Goal: Information Seeking & Learning: Learn about a topic

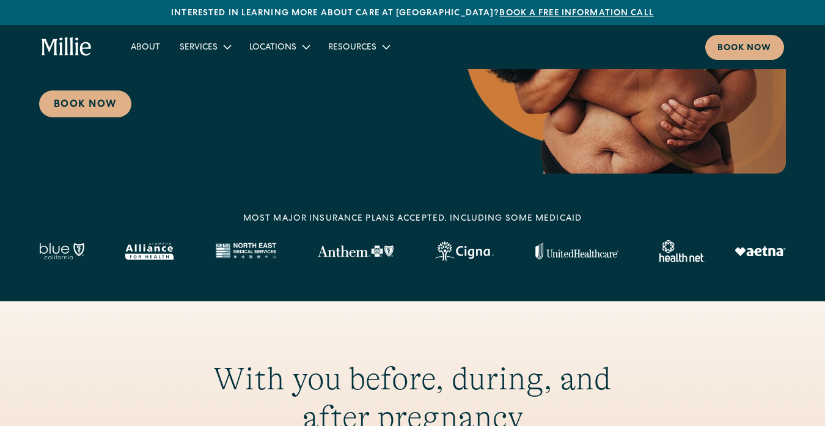
scroll to position [244, 0]
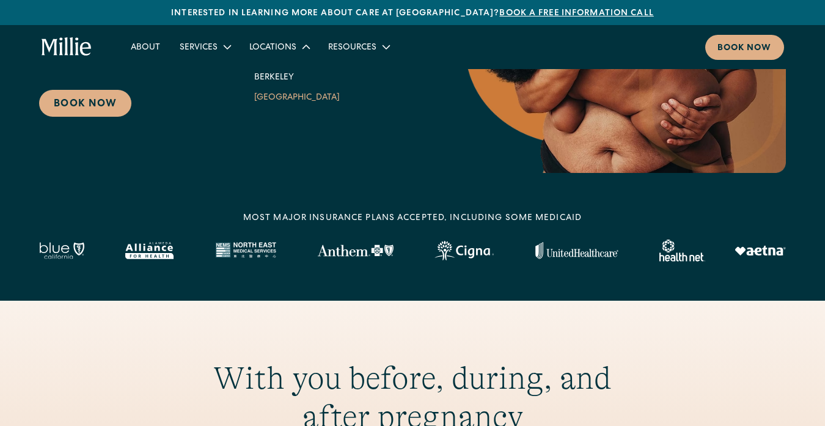
click at [295, 93] on link "[GEOGRAPHIC_DATA]" at bounding box center [296, 97] width 105 height 20
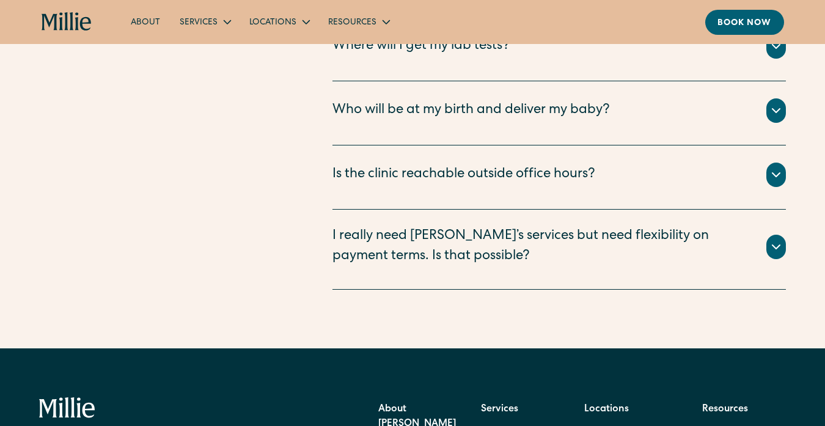
scroll to position [2781, 0]
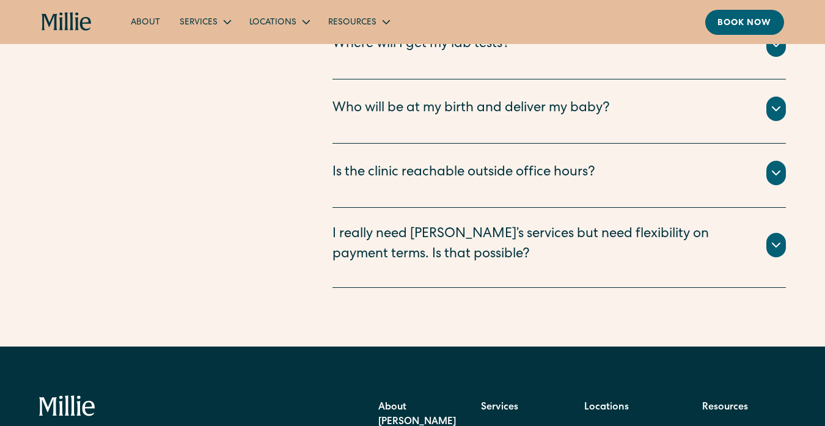
click at [537, 119] on div "Who will be at my birth and deliver my baby?" at bounding box center [470, 109] width 277 height 20
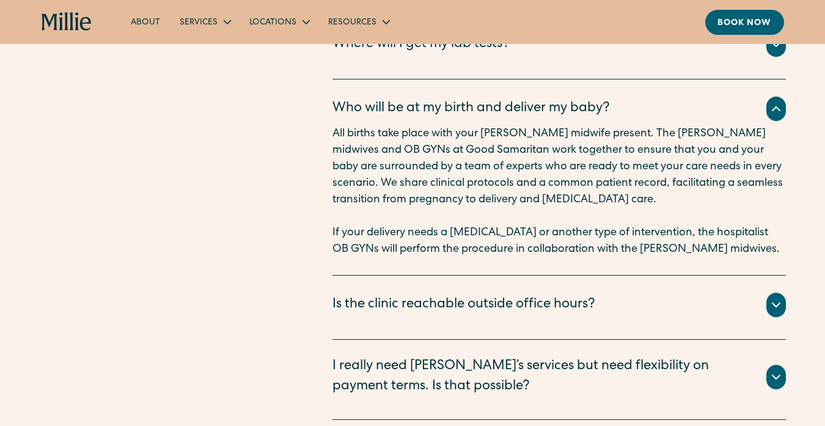
click at [537, 119] on div "Who will be at my birth and deliver my baby?" at bounding box center [470, 109] width 277 height 20
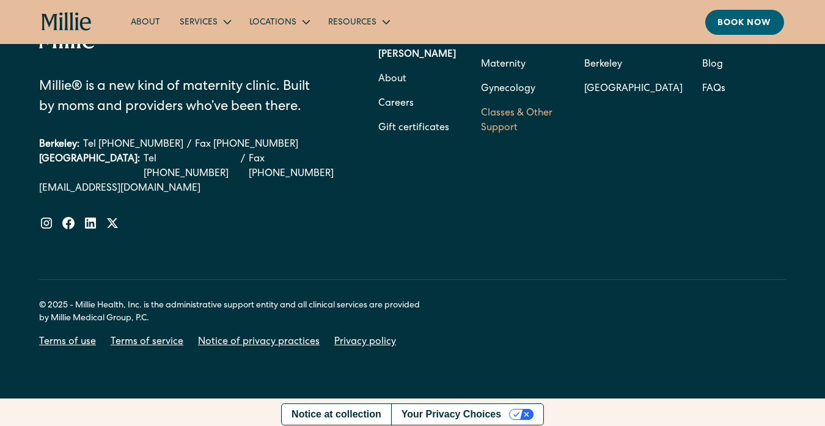
scroll to position [3148, 0]
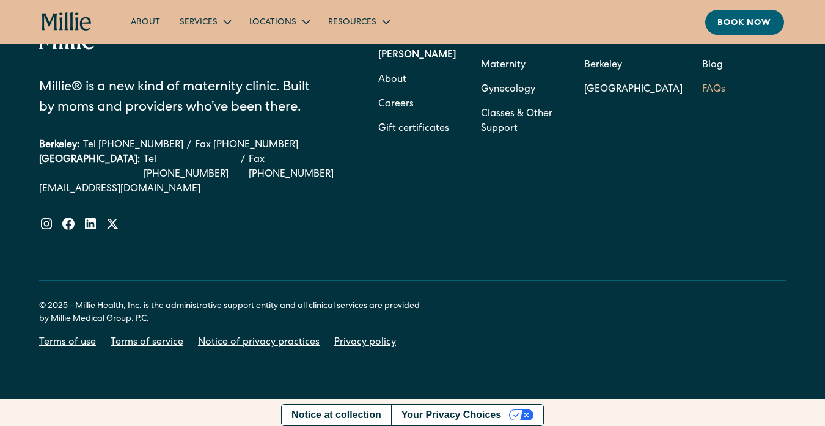
click at [704, 102] on link "FAQs" at bounding box center [713, 90] width 23 height 24
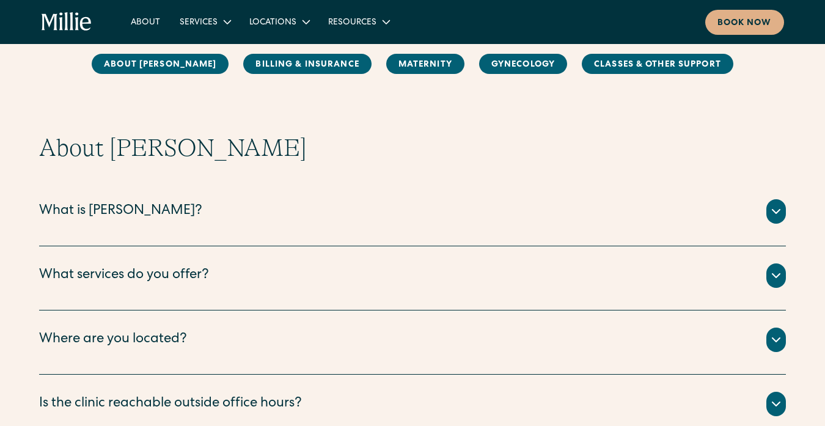
scroll to position [139, 0]
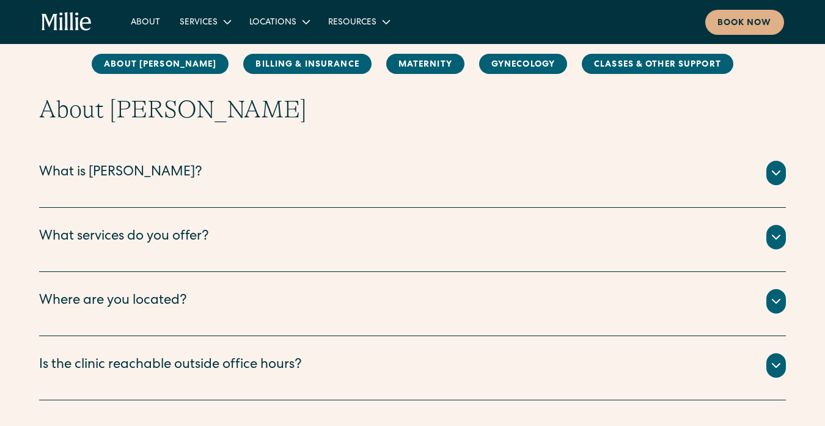
click at [569, 244] on div "What services do you offer?" at bounding box center [412, 237] width 746 height 24
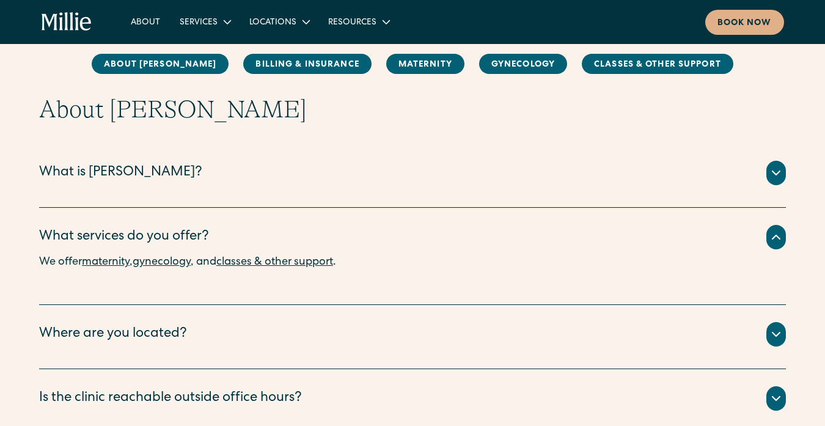
click at [569, 244] on div "What services do you offer?" at bounding box center [412, 237] width 746 height 24
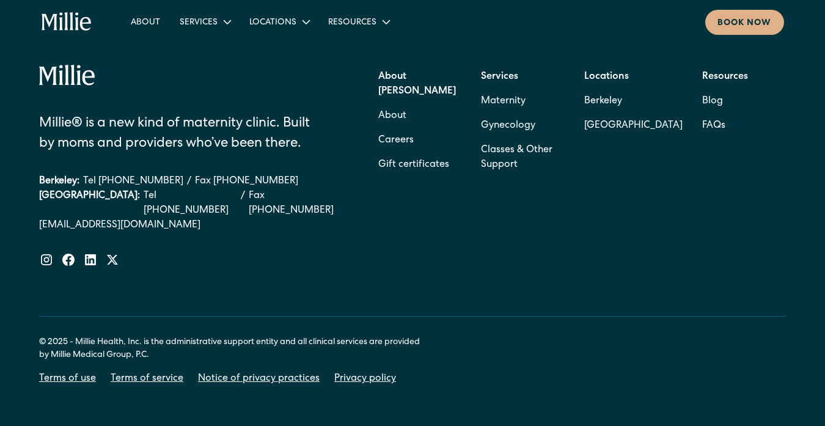
scroll to position [2521, 0]
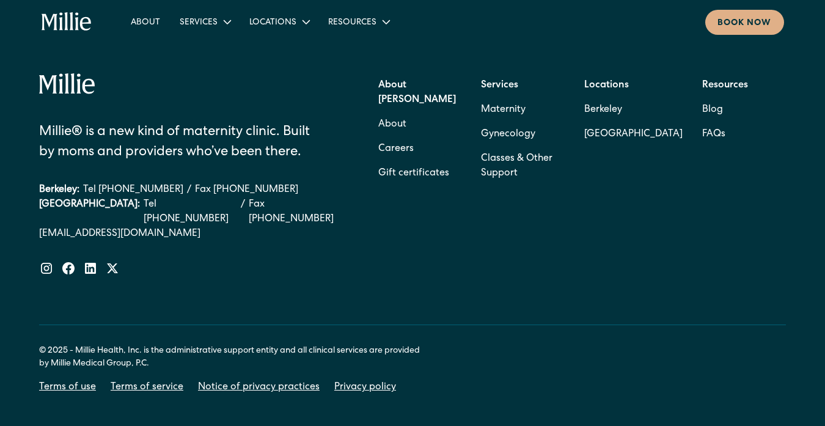
click at [119, 227] on link "[EMAIL_ADDRESS][DOMAIN_NAME]" at bounding box center [192, 234] width 306 height 15
